Goal: Find specific page/section: Find specific page/section

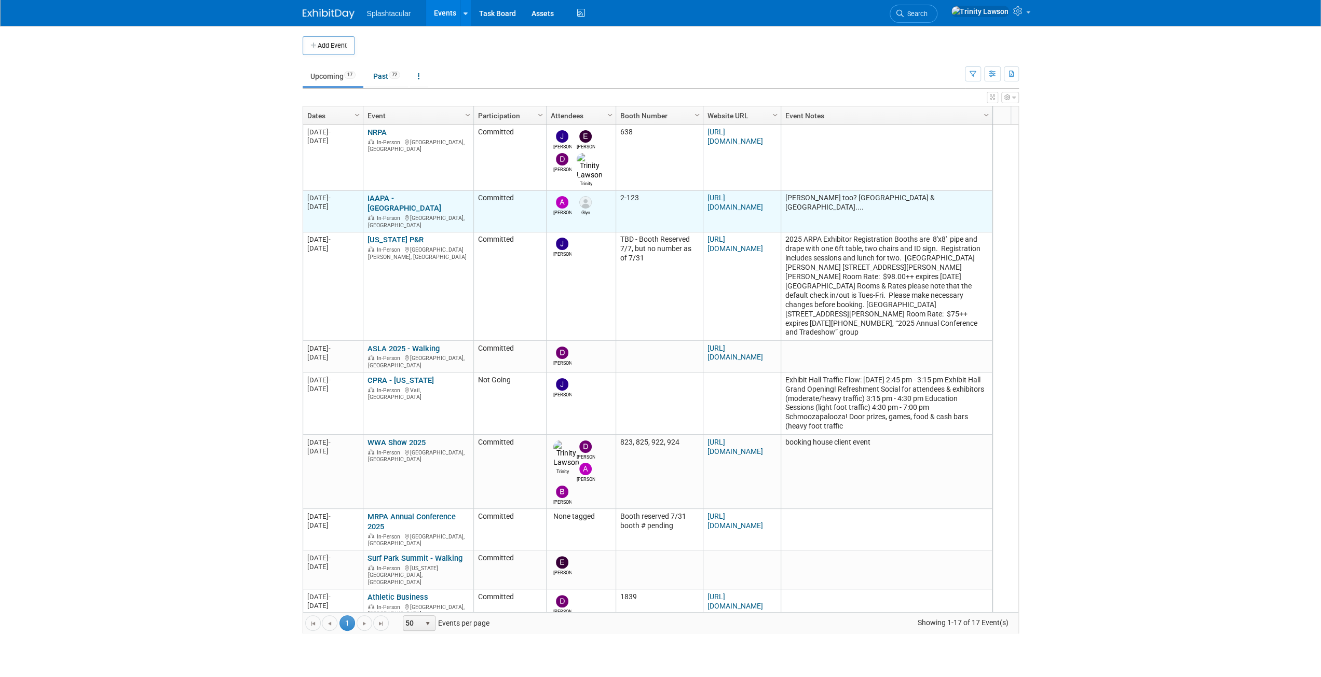
click at [397, 194] on link "IAAPA - [GEOGRAPHIC_DATA]" at bounding box center [405, 203] width 74 height 19
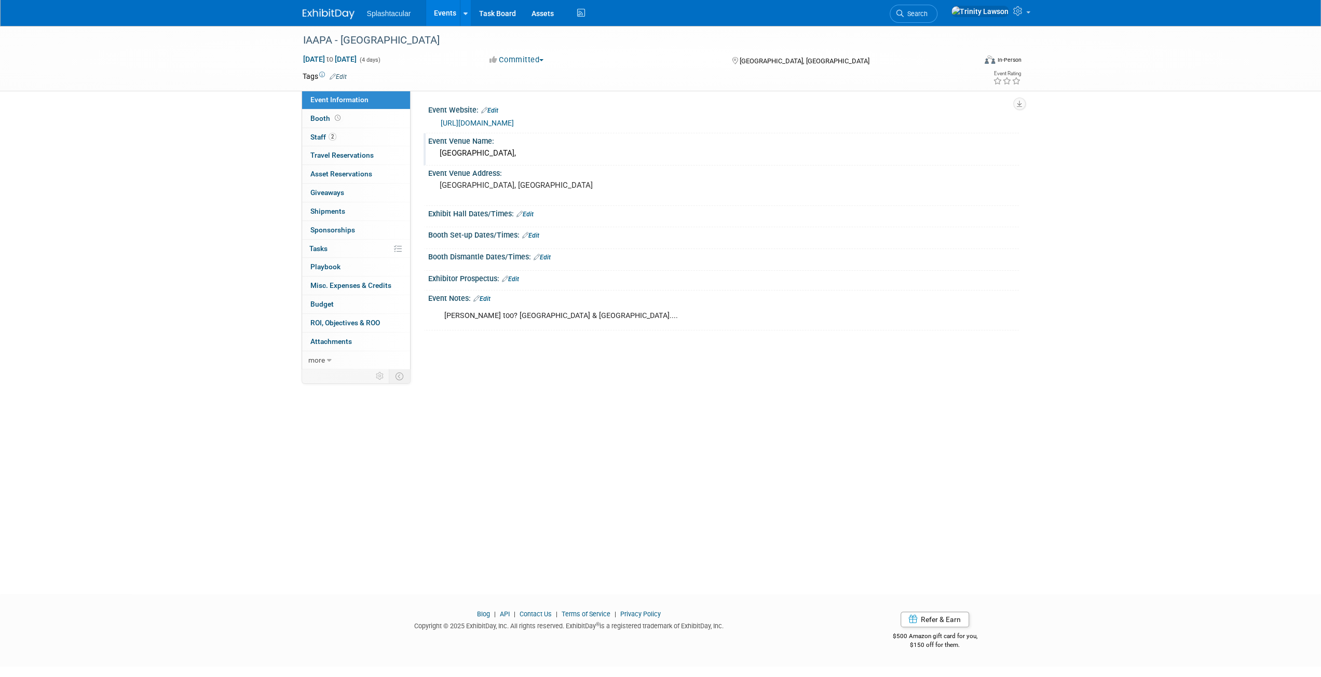
click at [496, 157] on div "[GEOGRAPHIC_DATA]," at bounding box center [723, 153] width 575 height 16
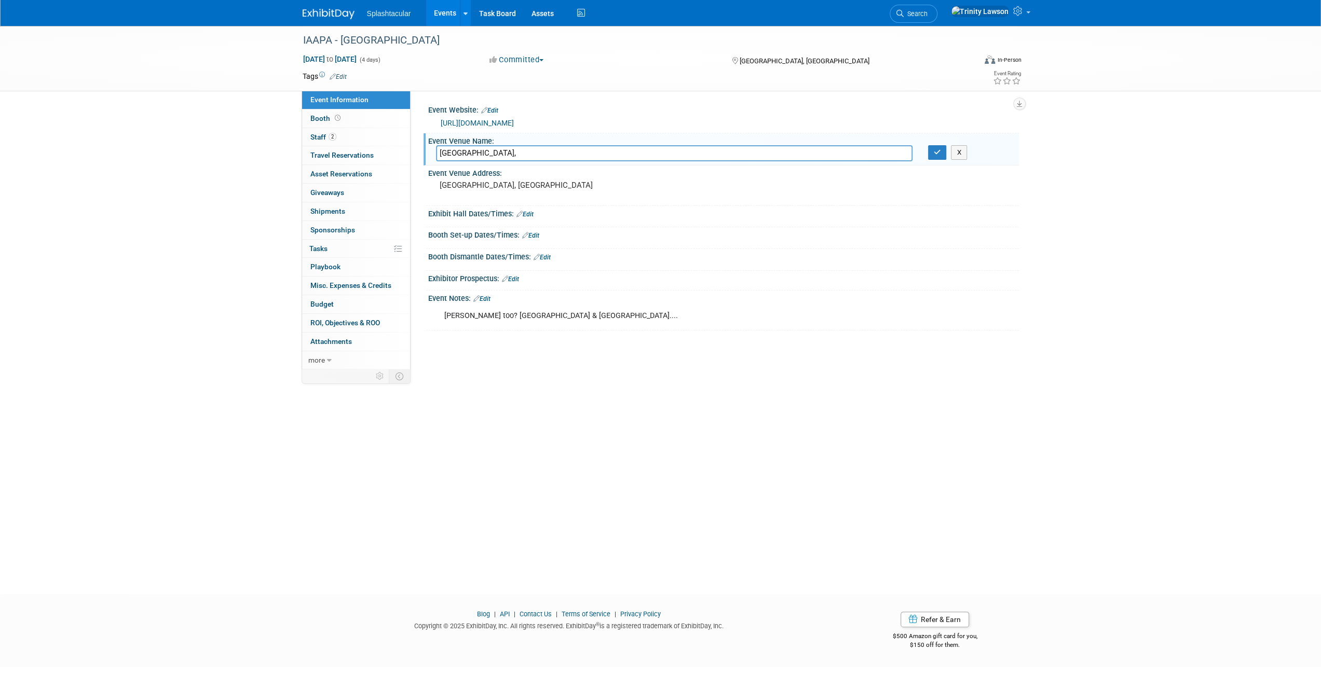
click at [496, 157] on input "[GEOGRAPHIC_DATA]," at bounding box center [674, 153] width 477 height 16
click at [384, 128] on link "2 Staff 2" at bounding box center [356, 137] width 108 height 18
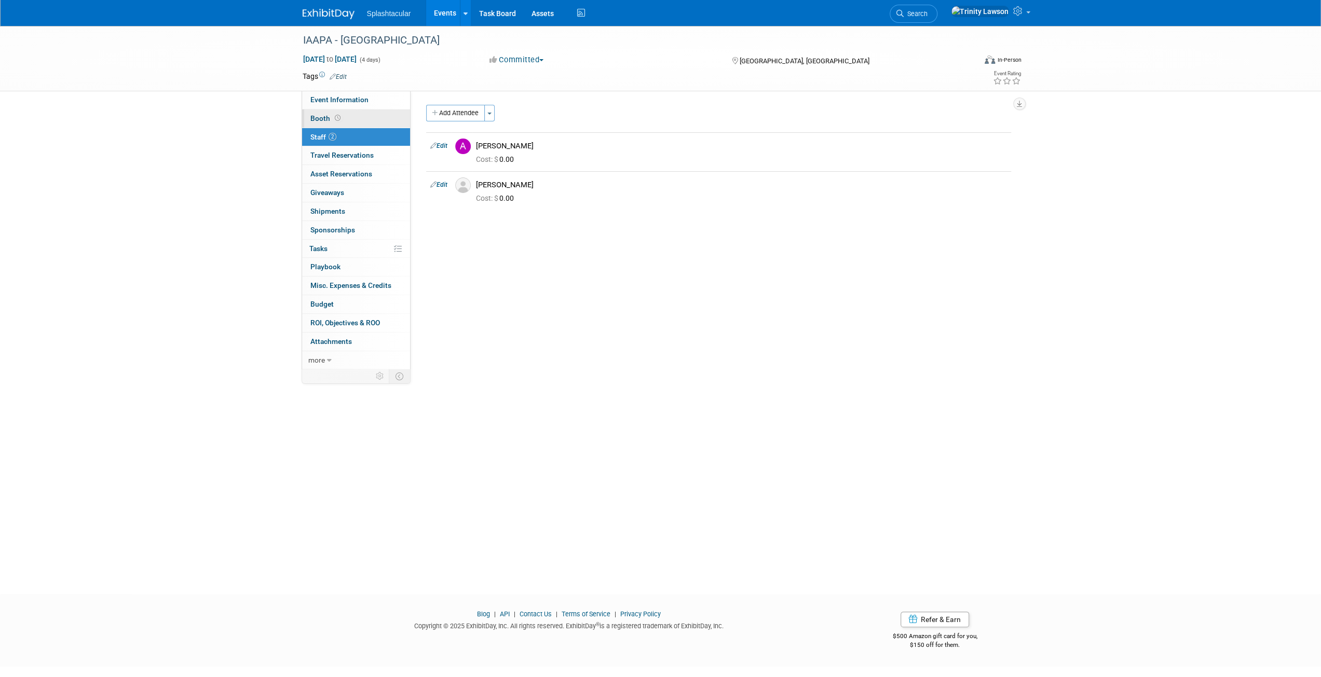
click at [383, 119] on link "Booth" at bounding box center [356, 119] width 108 height 18
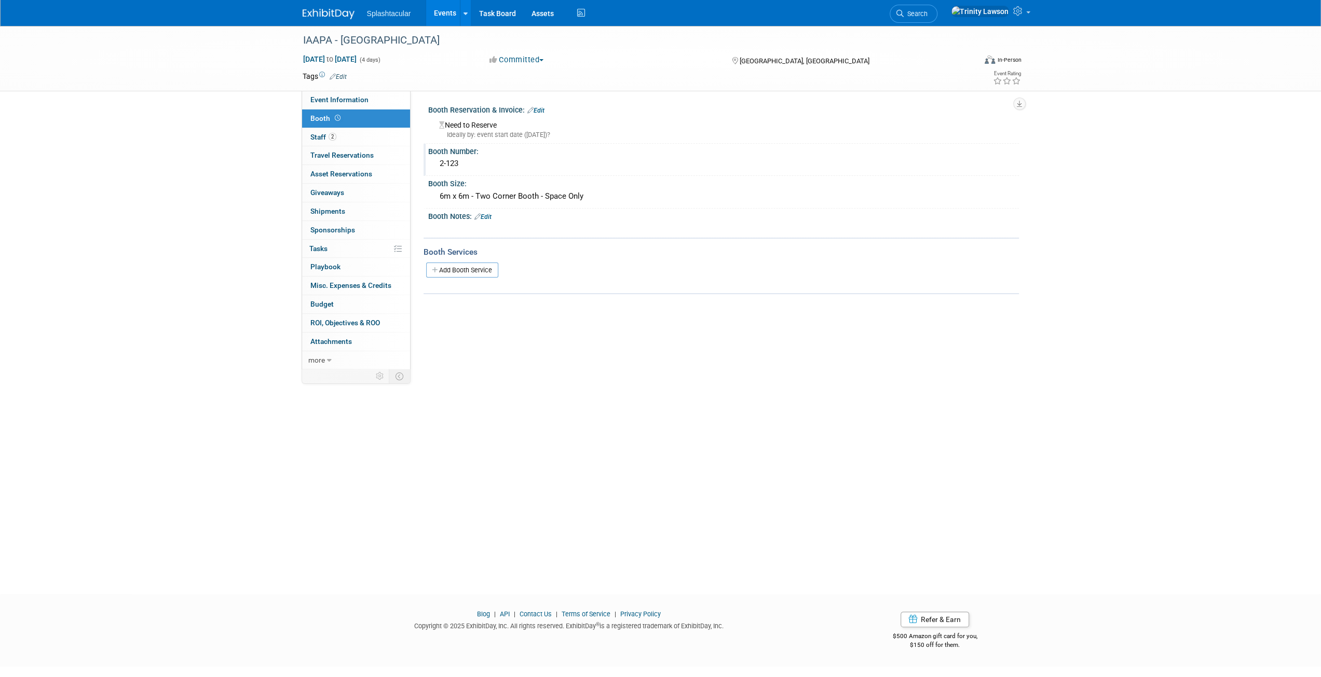
click at [444, 164] on div "2-123" at bounding box center [723, 164] width 575 height 16
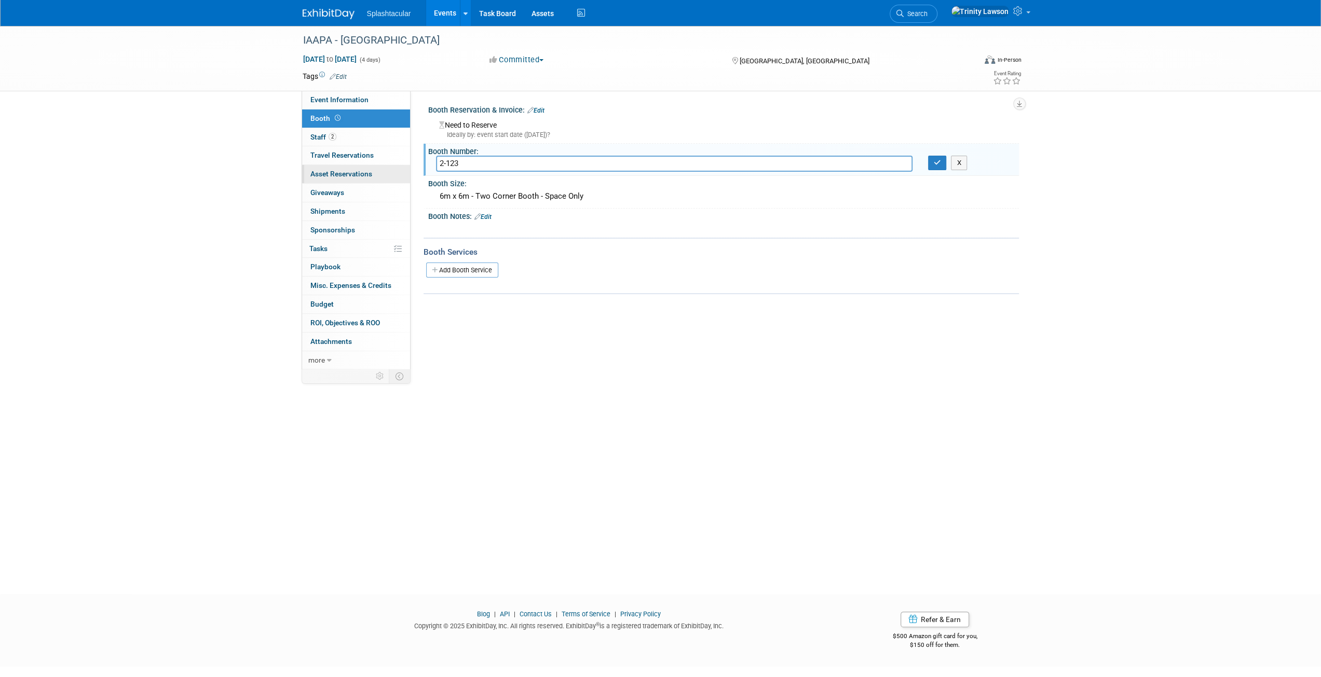
drag, startPoint x: 473, startPoint y: 165, endPoint x: 387, endPoint y: 165, distance: 86.7
click at [387, 165] on div "Event Information Event Info Booth Booth 2 Staff 2 Staff 0 Travel Reservations …" at bounding box center [661, 197] width 732 height 342
